Goal: Task Accomplishment & Management: Manage account settings

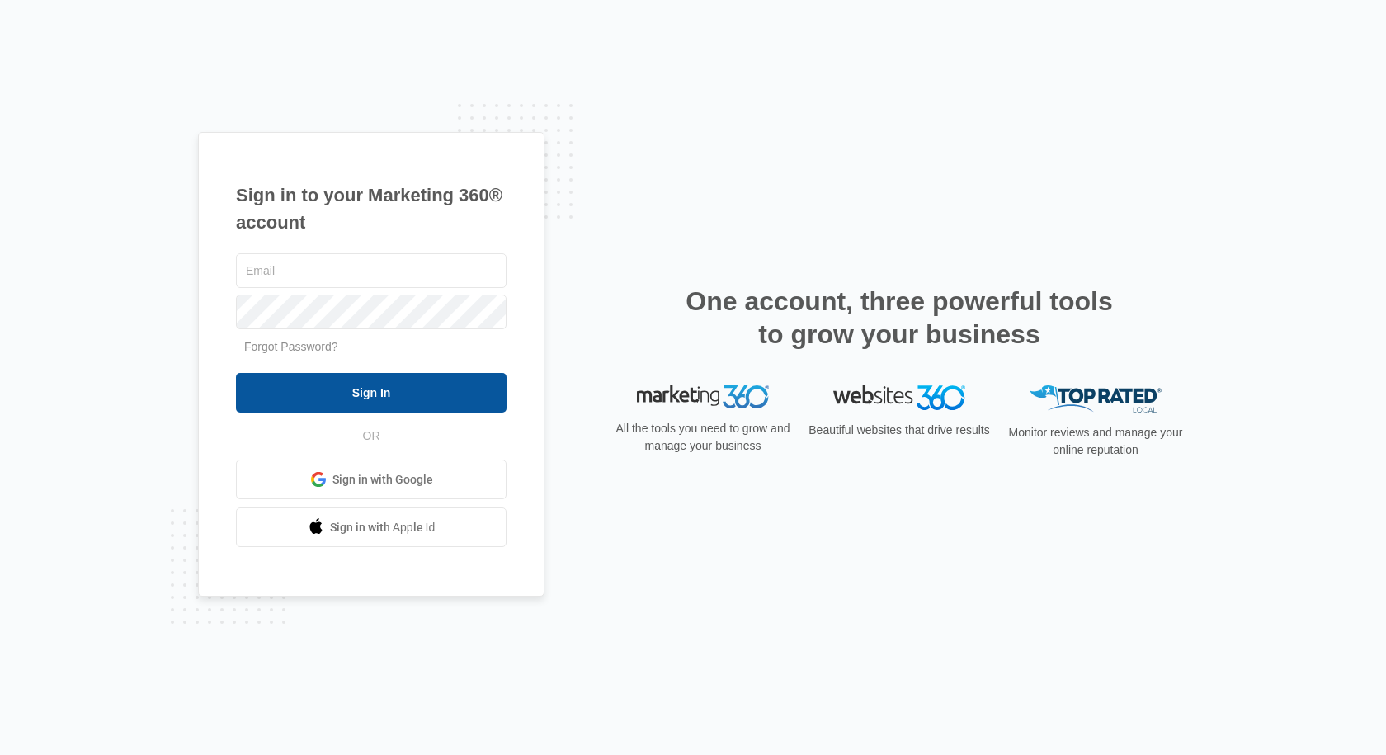
type input "[EMAIL_ADDRESS][DOMAIN_NAME]"
click at [378, 397] on input "Sign In" at bounding box center [371, 393] width 271 height 40
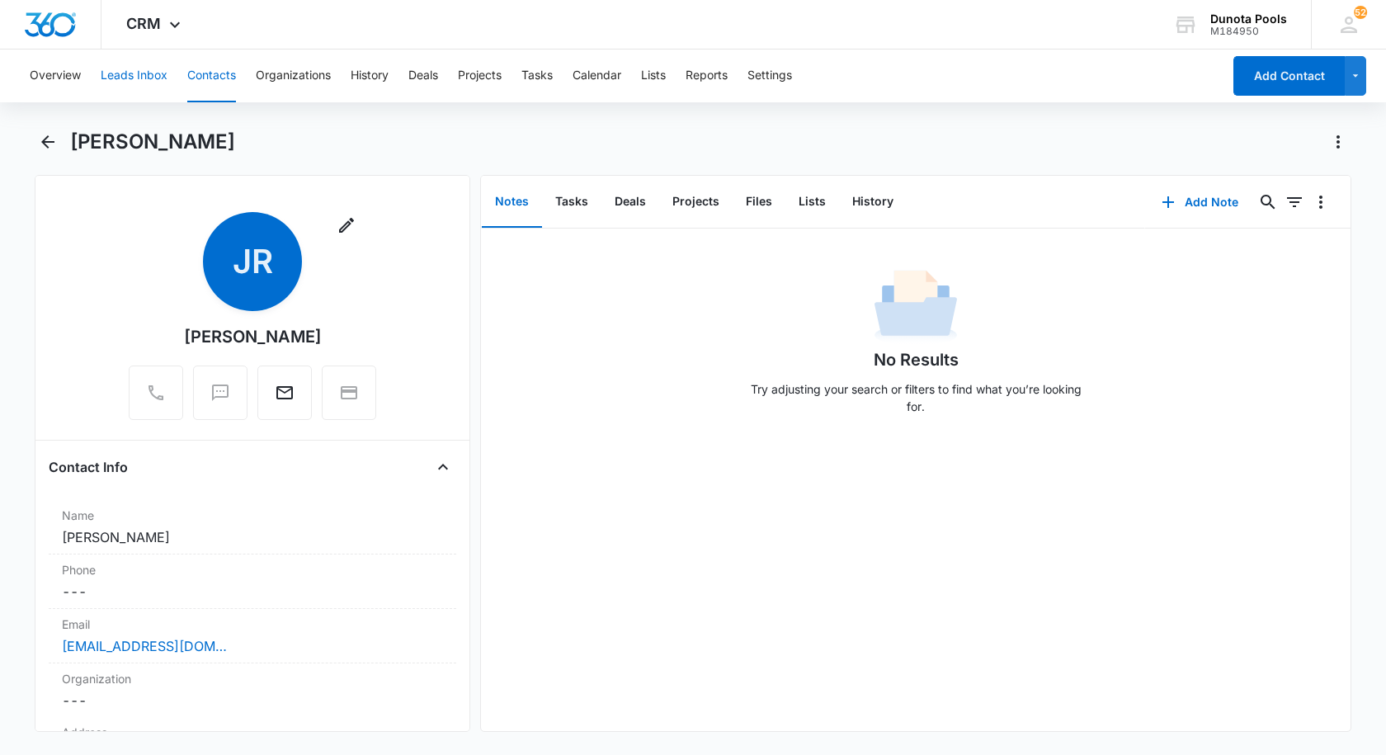
click at [123, 68] on button "Leads Inbox" at bounding box center [134, 75] width 67 height 53
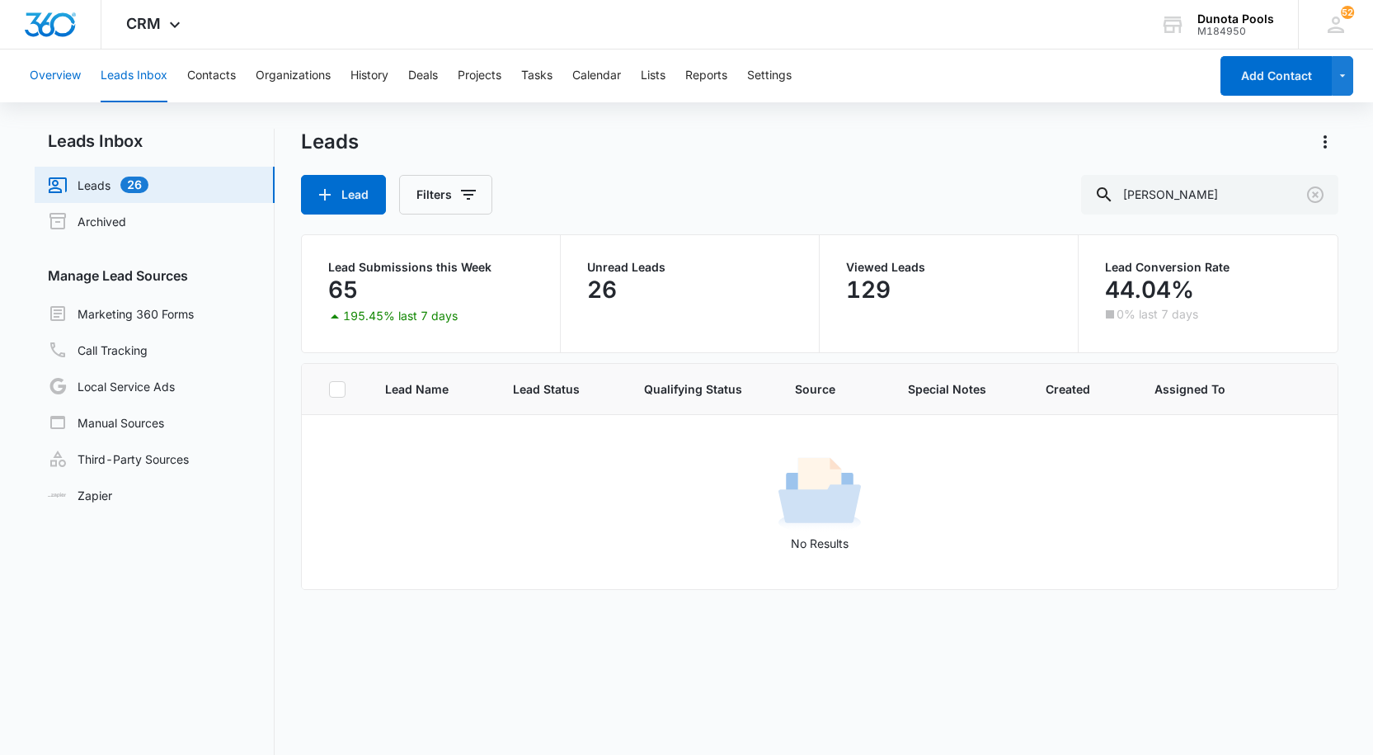
click at [54, 77] on button "Overview" at bounding box center [55, 75] width 51 height 53
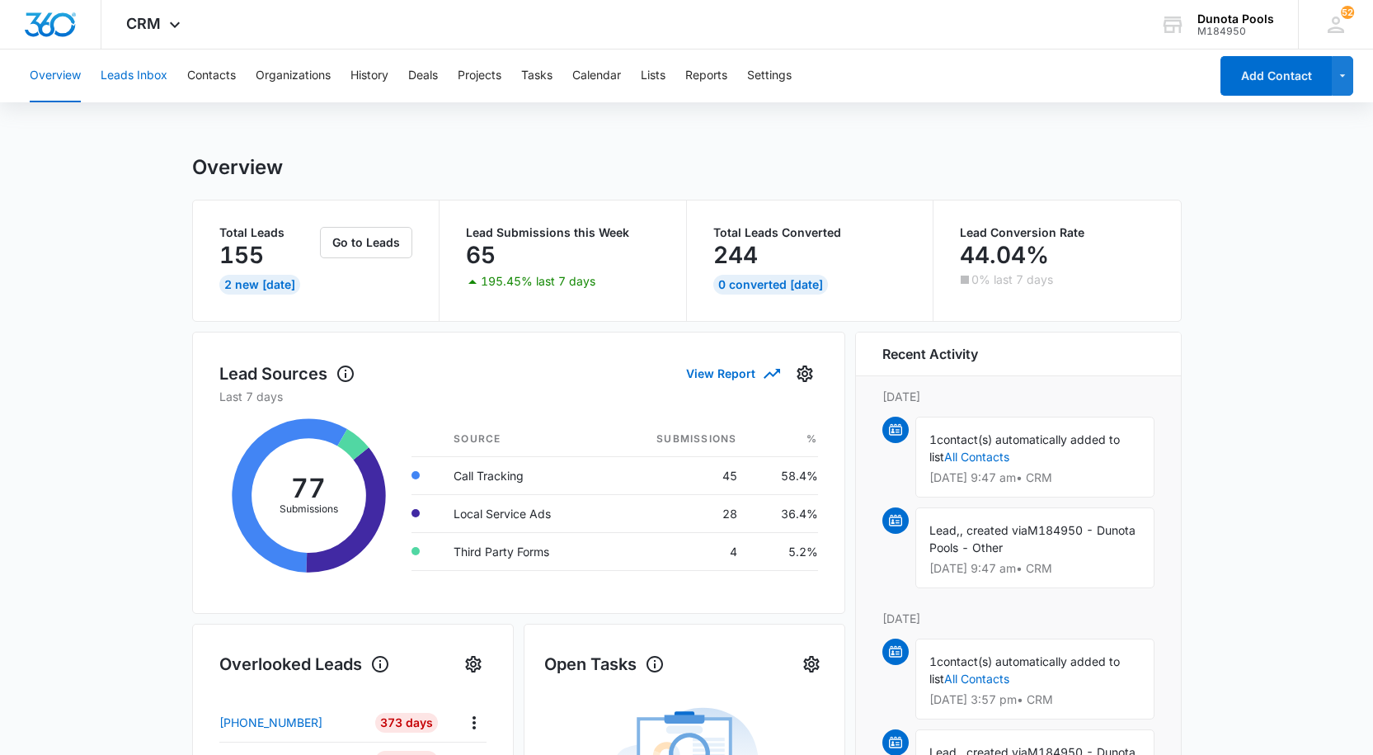
click at [148, 72] on button "Leads Inbox" at bounding box center [134, 75] width 67 height 53
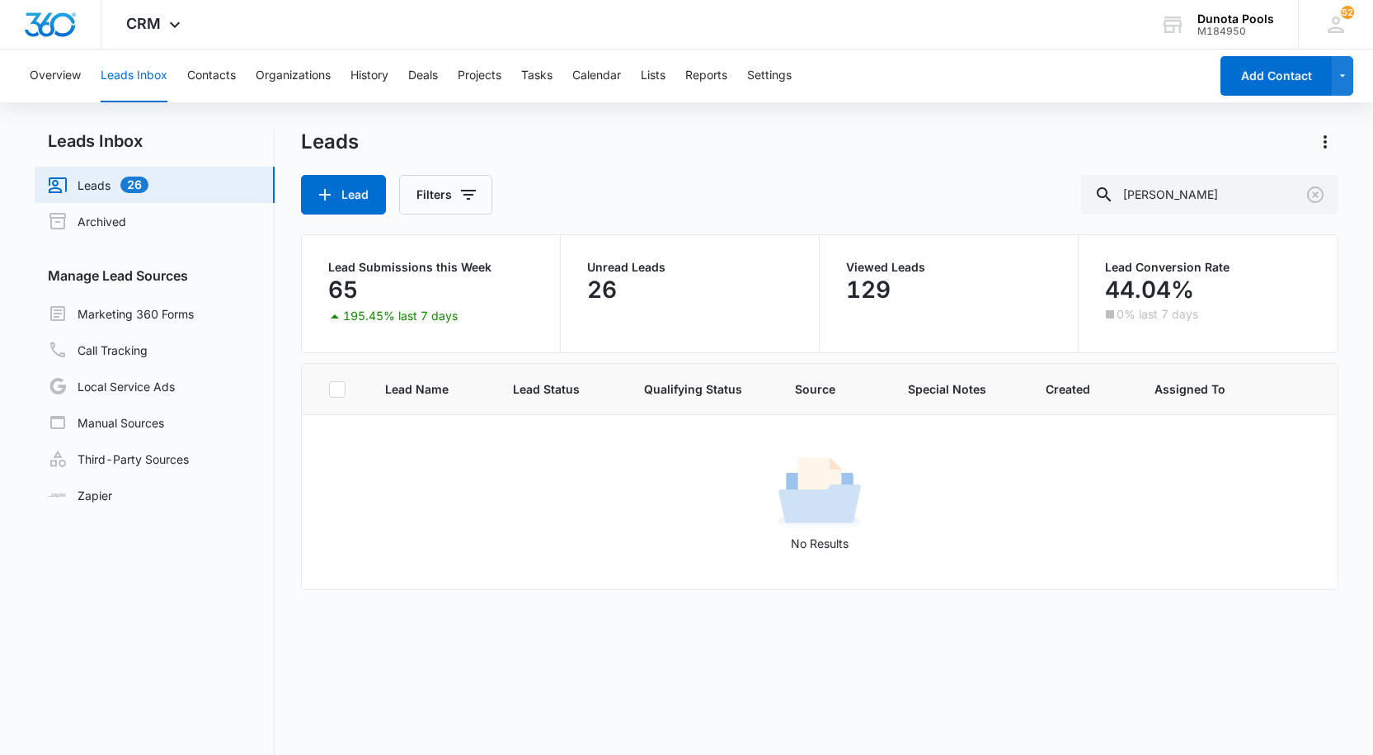
click at [102, 189] on link "Leads 26" at bounding box center [98, 185] width 101 height 20
click at [631, 269] on p "Unread Leads" at bounding box center [689, 267] width 205 height 12
click at [591, 291] on p "26" at bounding box center [602, 289] width 30 height 26
click at [649, 276] on div "26" at bounding box center [689, 289] width 205 height 33
click at [182, 314] on link "Marketing 360 Forms" at bounding box center [121, 314] width 146 height 20
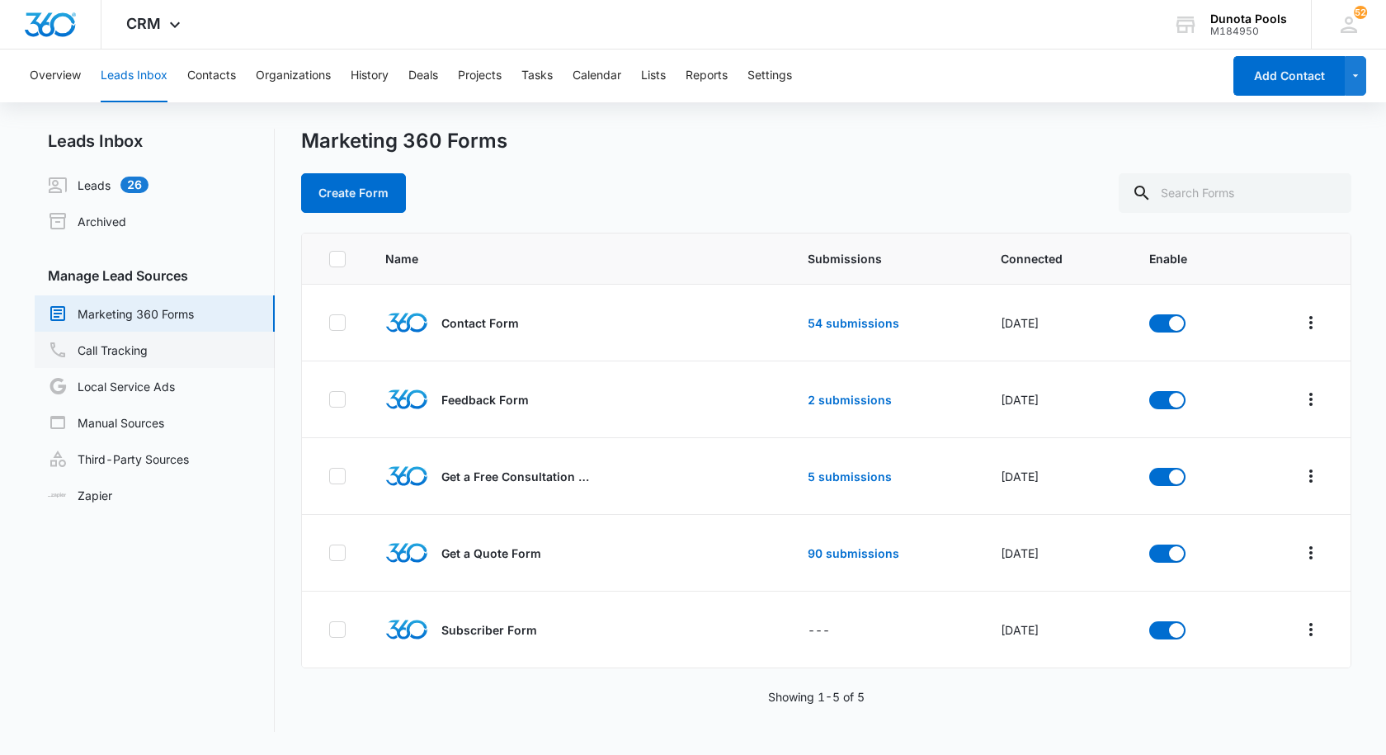
click at [116, 357] on link "Call Tracking" at bounding box center [98, 350] width 100 height 20
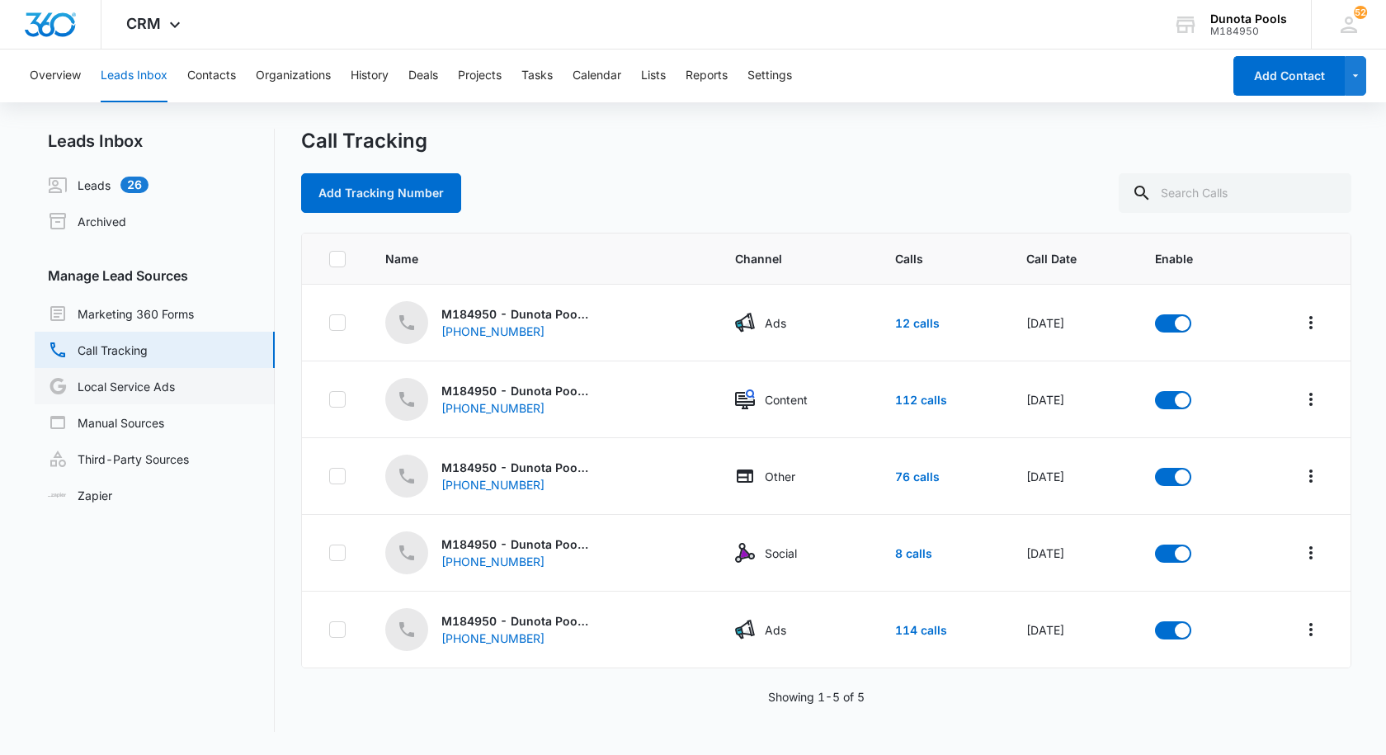
click at [161, 387] on link "Local Service Ads" at bounding box center [111, 386] width 127 height 20
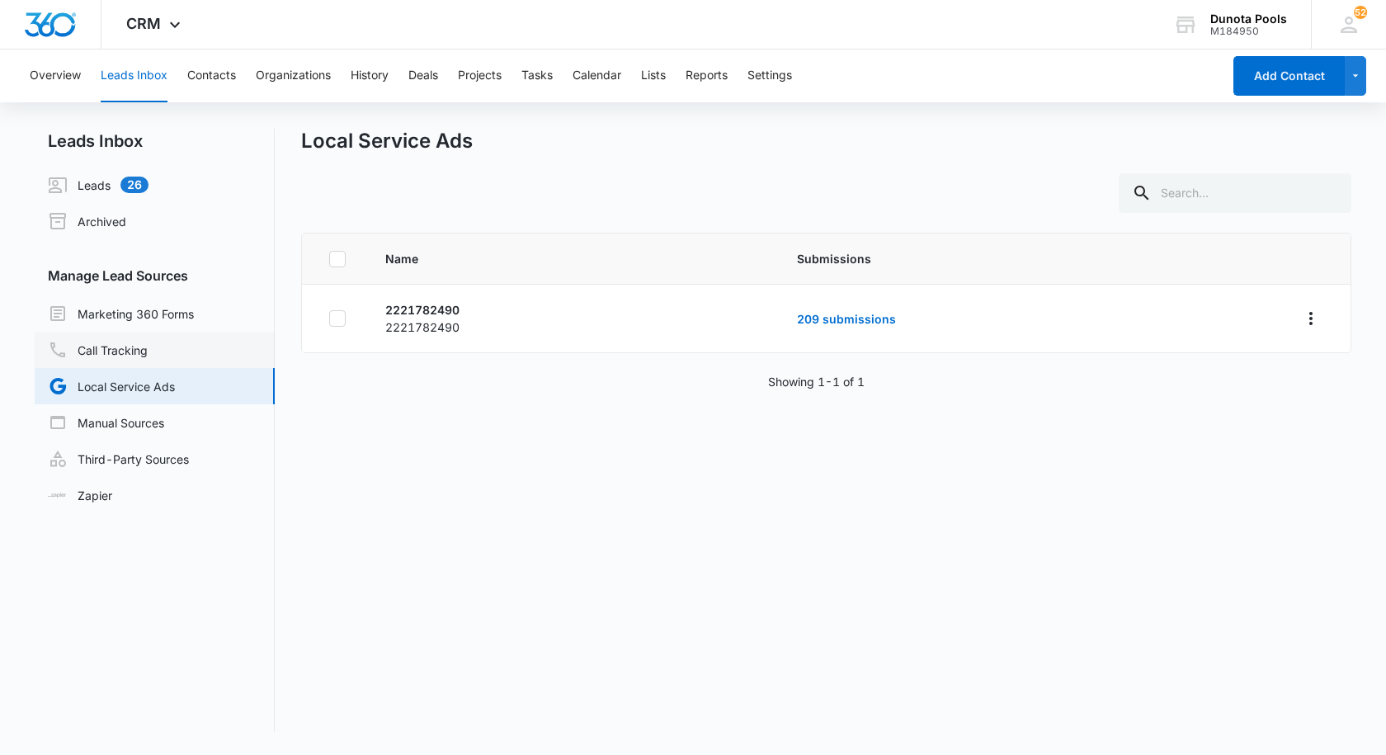
click at [102, 343] on link "Call Tracking" at bounding box center [98, 350] width 100 height 20
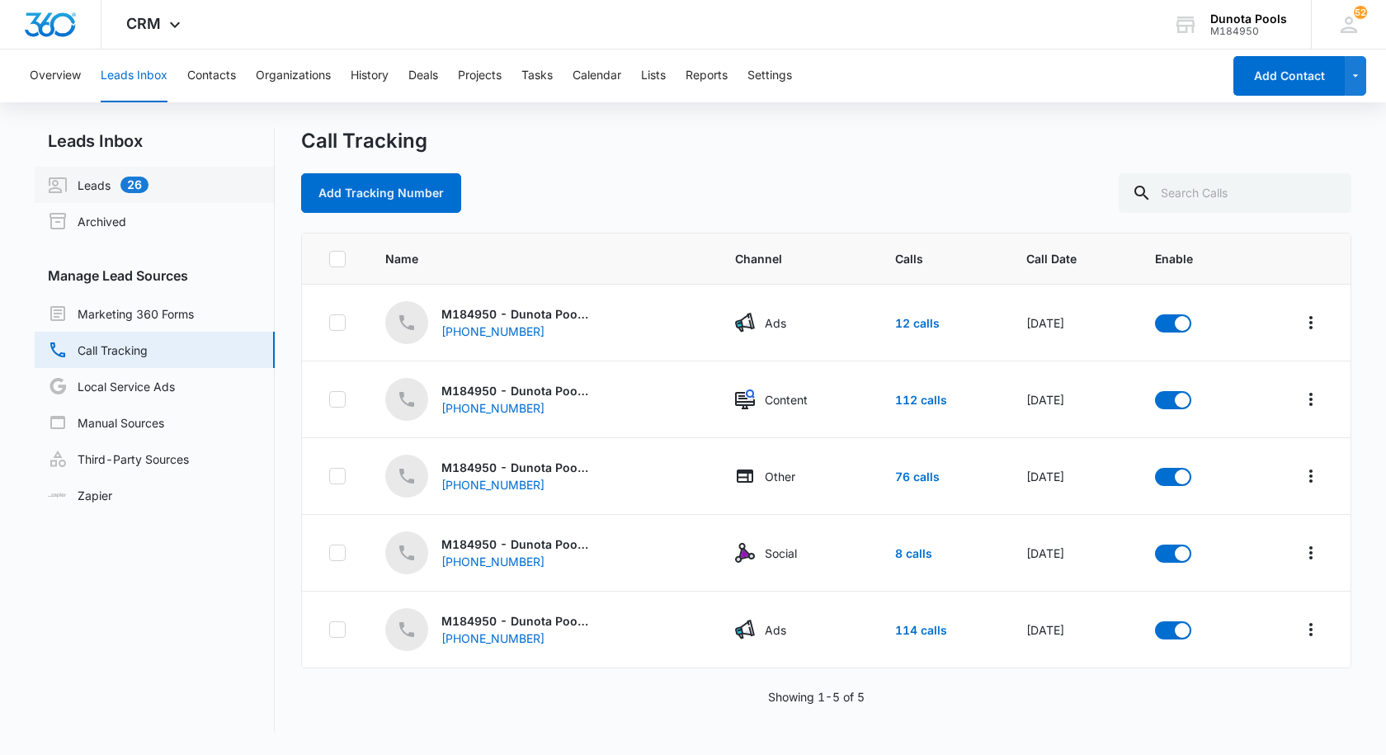
click at [112, 180] on link "Leads 26" at bounding box center [98, 185] width 101 height 20
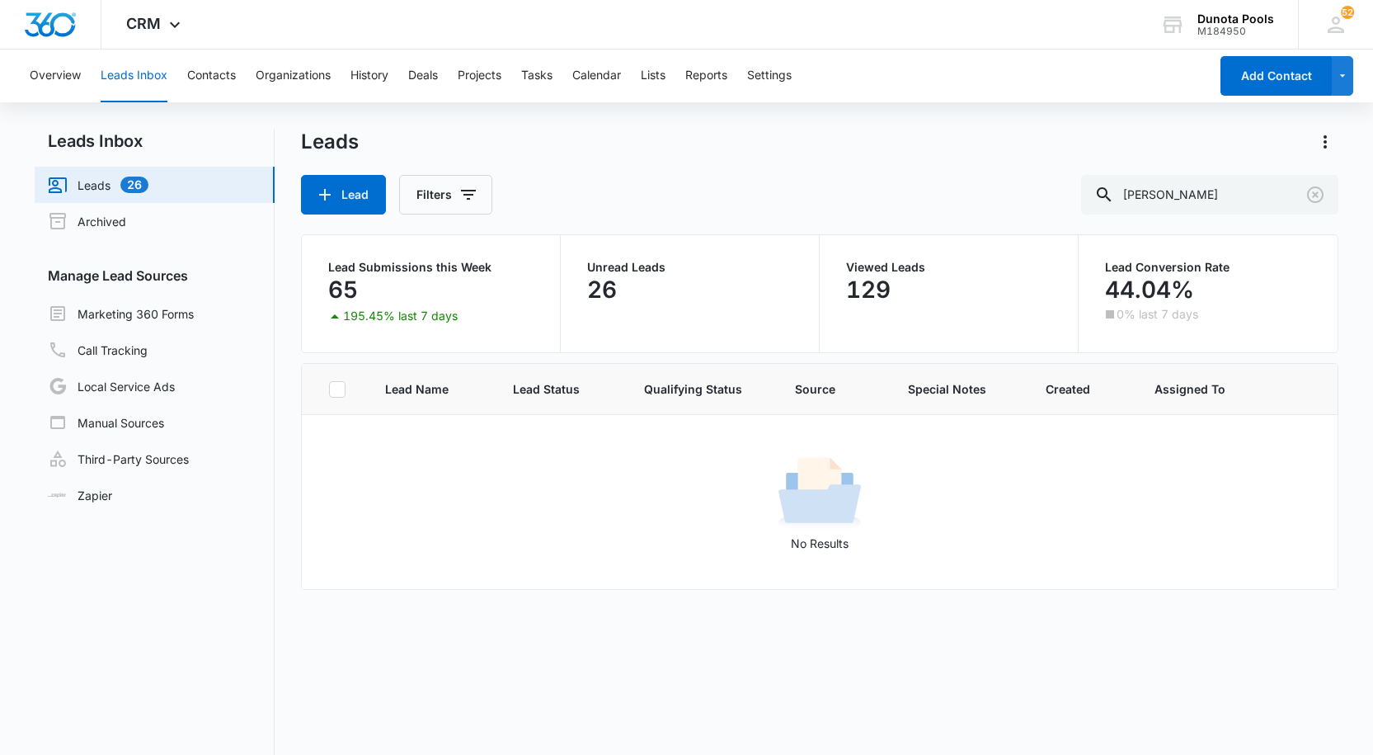
click at [346, 276] on p "65" at bounding box center [343, 289] width 30 height 26
click at [888, 273] on p "Viewed Leads" at bounding box center [948, 267] width 205 height 12
